Goal: Find specific page/section: Find specific page/section

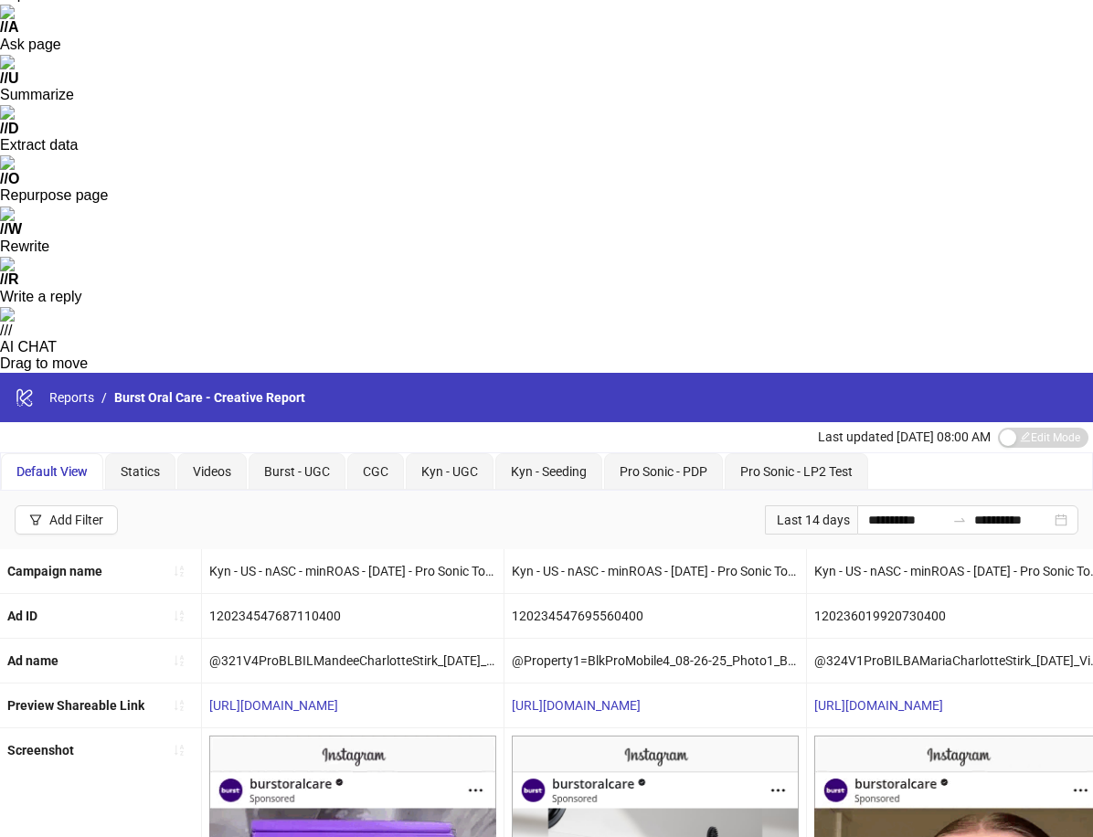
scroll to position [351, 0]
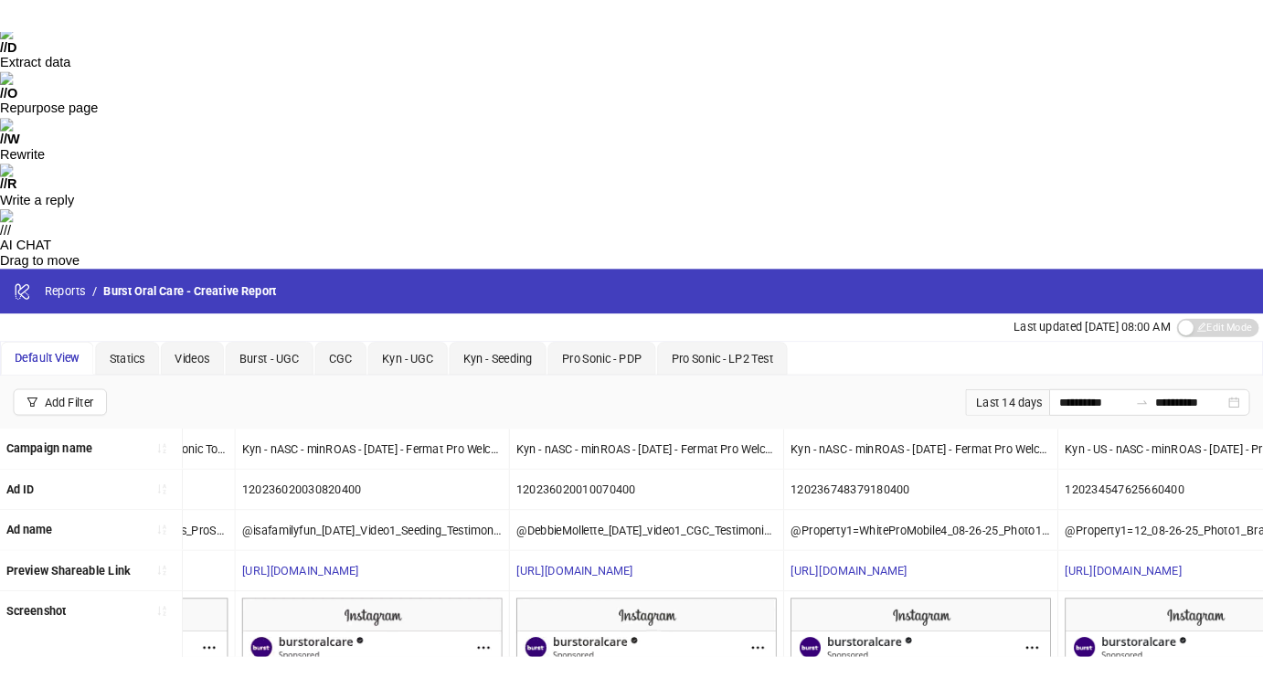
scroll to position [0, 0]
